Goal: Task Accomplishment & Management: Complete application form

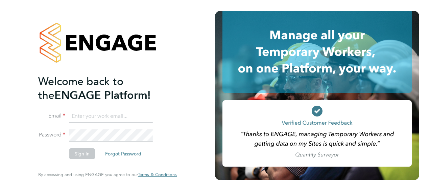
click at [78, 117] on input at bounding box center [111, 116] width 84 height 12
type input "[EMAIL_ADDRESS][DOMAIN_NAME]"
click at [82, 153] on button "Sign In" at bounding box center [82, 153] width 26 height 11
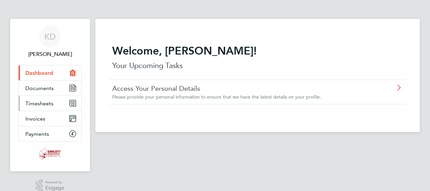
click at [52, 101] on span "Timesheets" at bounding box center [39, 103] width 28 height 6
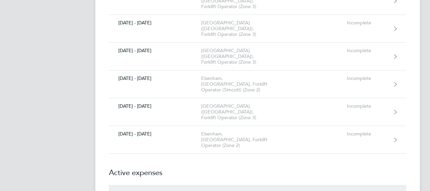
scroll to position [575, 0]
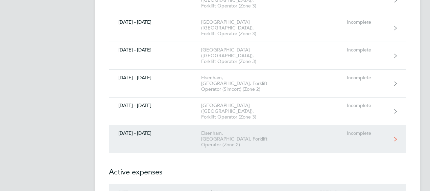
click at [357, 130] on div "Incomplete" at bounding box center [368, 133] width 42 height 6
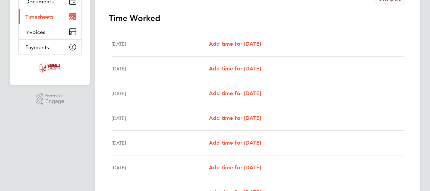
scroll to position [101, 0]
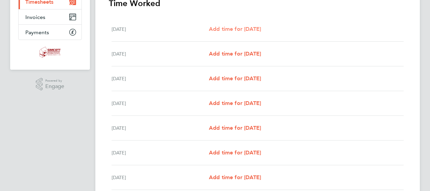
click at [229, 27] on span "Add time for [DATE]" at bounding box center [235, 29] width 52 height 6
select select "30"
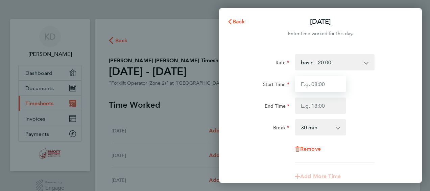
click at [315, 83] on input "Start Time" at bounding box center [320, 84] width 51 height 16
type input "07:30"
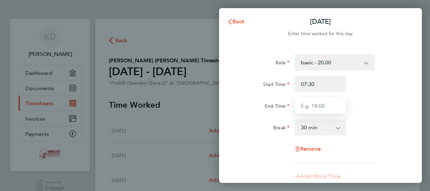
type input "17:00"
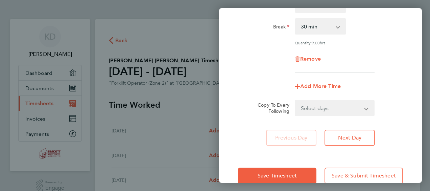
scroll to position [101, 0]
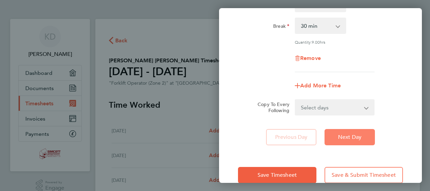
click at [352, 131] on button "Next Day" at bounding box center [350, 137] width 50 height 16
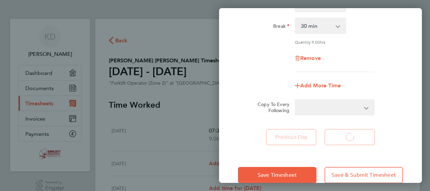
select select "30"
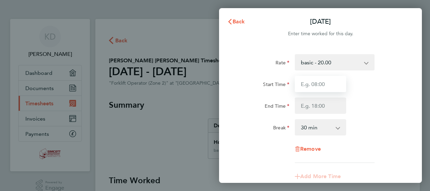
click at [326, 81] on input "Start Time" at bounding box center [320, 84] width 51 height 16
type input "07:30"
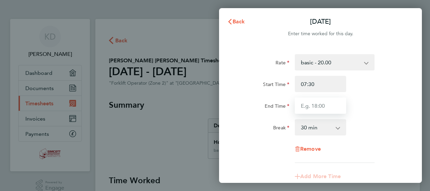
type input "17:00"
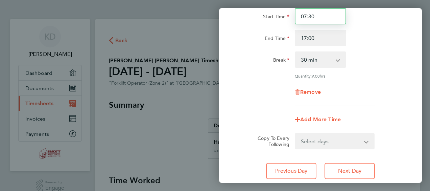
scroll to position [101, 0]
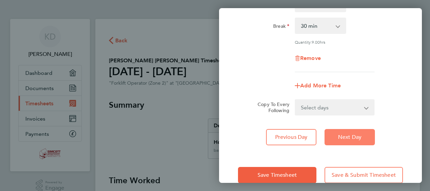
click at [349, 133] on button "Next Day" at bounding box center [350, 137] width 50 height 16
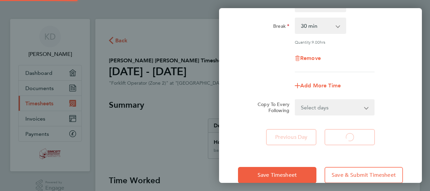
select select "30"
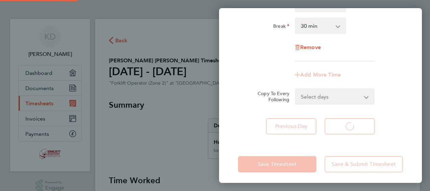
select select "30"
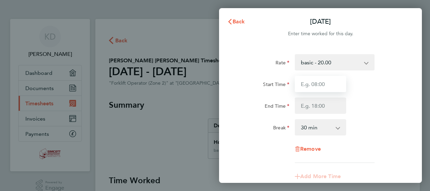
click at [326, 79] on input "Start Time" at bounding box center [320, 84] width 51 height 16
type input "07:30"
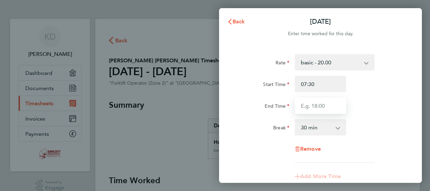
type input "17:00"
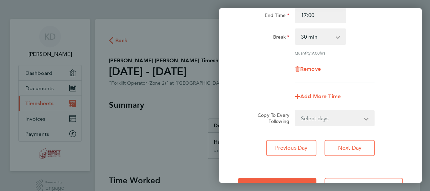
scroll to position [101, 0]
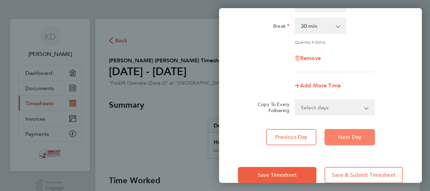
click at [349, 133] on button "Next Day" at bounding box center [350, 137] width 50 height 16
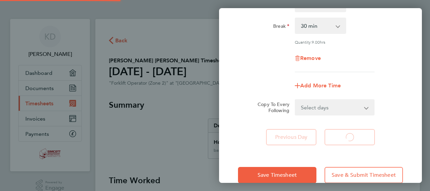
select select "30"
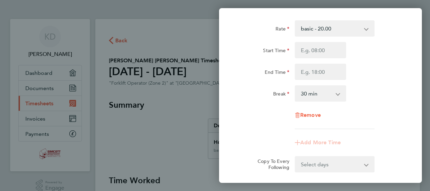
scroll to position [3, 0]
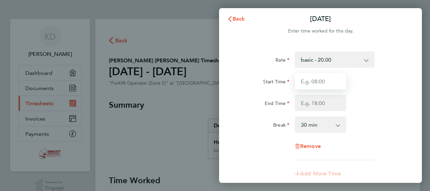
click at [319, 80] on input "Start Time" at bounding box center [320, 81] width 51 height 16
type input "07:30"
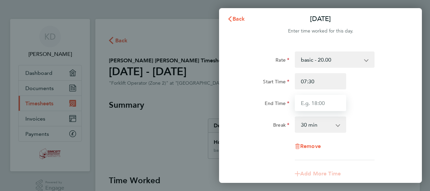
type input "17:00"
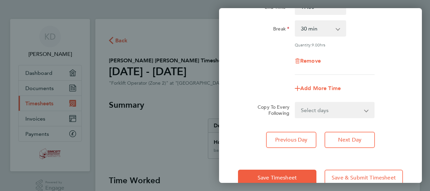
scroll to position [104, 0]
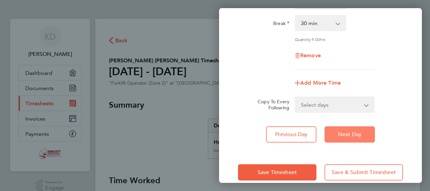
click at [354, 131] on span "Next Day" at bounding box center [349, 134] width 23 height 7
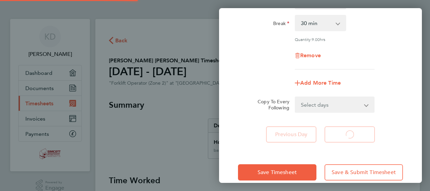
select select "30"
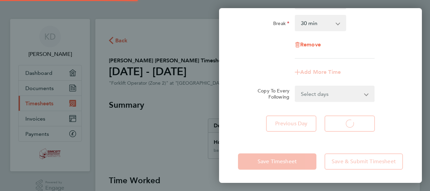
select select "30"
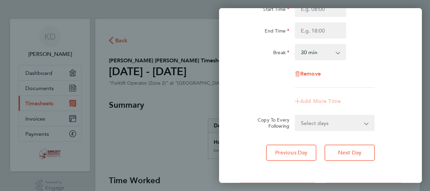
scroll to position [3, 0]
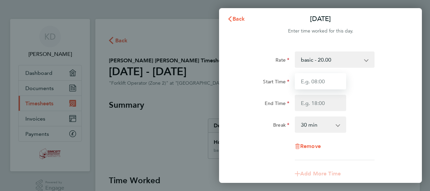
click at [326, 82] on input "Start Time" at bounding box center [320, 81] width 51 height 16
type input "07:30"
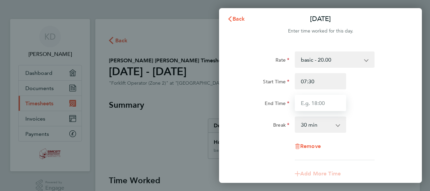
type input "17:00"
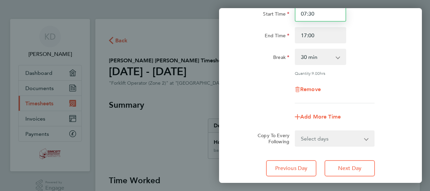
scroll to position [104, 0]
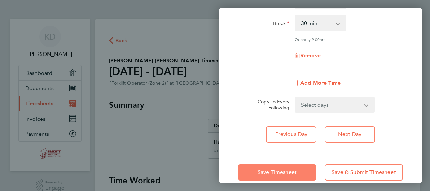
click at [287, 169] on span "Save Timesheet" at bounding box center [277, 172] width 39 height 7
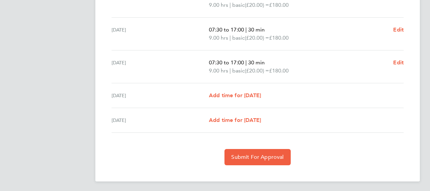
scroll to position [275, 0]
click at [265, 159] on button "Submit For Approval" at bounding box center [258, 156] width 66 height 16
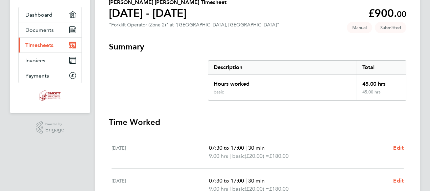
scroll to position [40, 0]
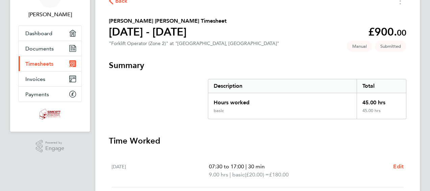
click at [42, 65] on span "Timesheets" at bounding box center [39, 64] width 28 height 6
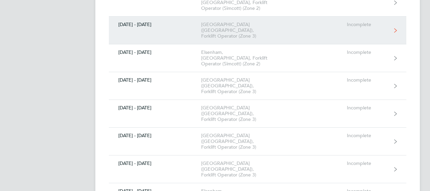
scroll to position [507, 0]
